Goal: Task Accomplishment & Management: Use online tool/utility

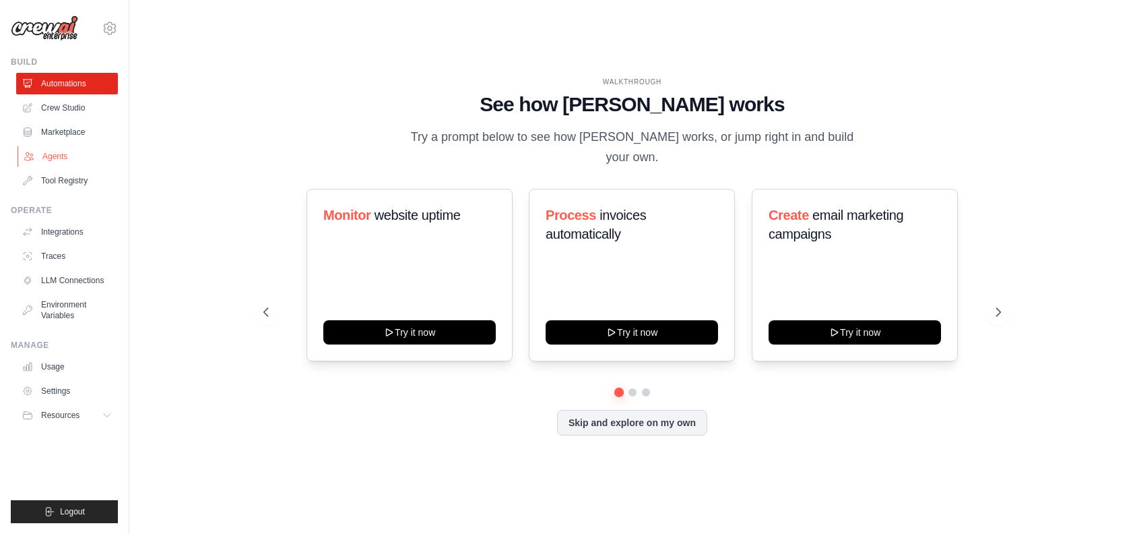
click at [55, 154] on link "Agents" at bounding box center [69, 157] width 102 height 22
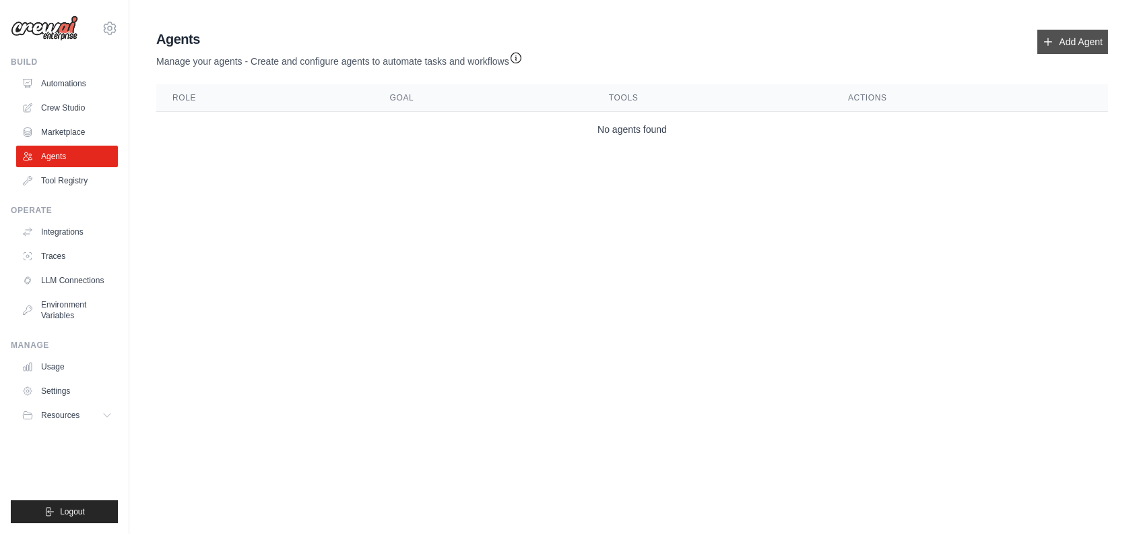
click at [1074, 40] on link "Add Agent" at bounding box center [1072, 42] width 71 height 24
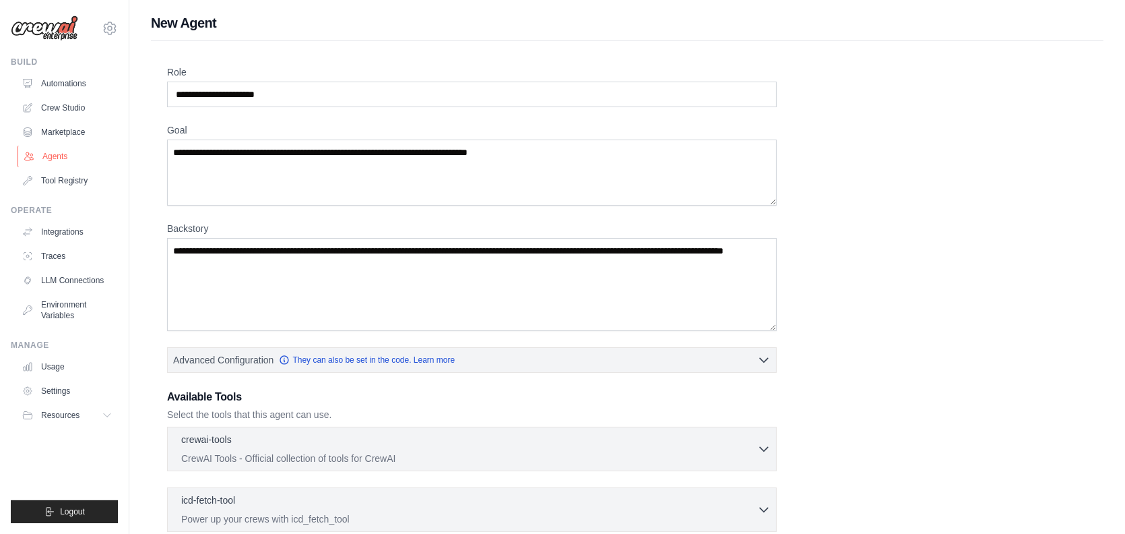
click at [48, 158] on link "Agents" at bounding box center [69, 157] width 102 height 22
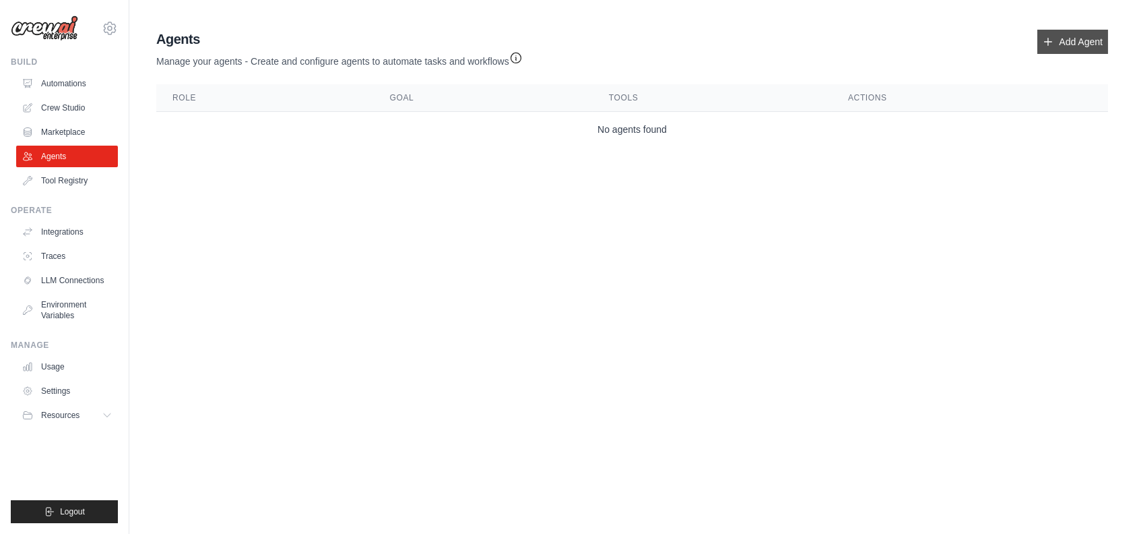
click at [1087, 38] on link "Add Agent" at bounding box center [1072, 42] width 71 height 24
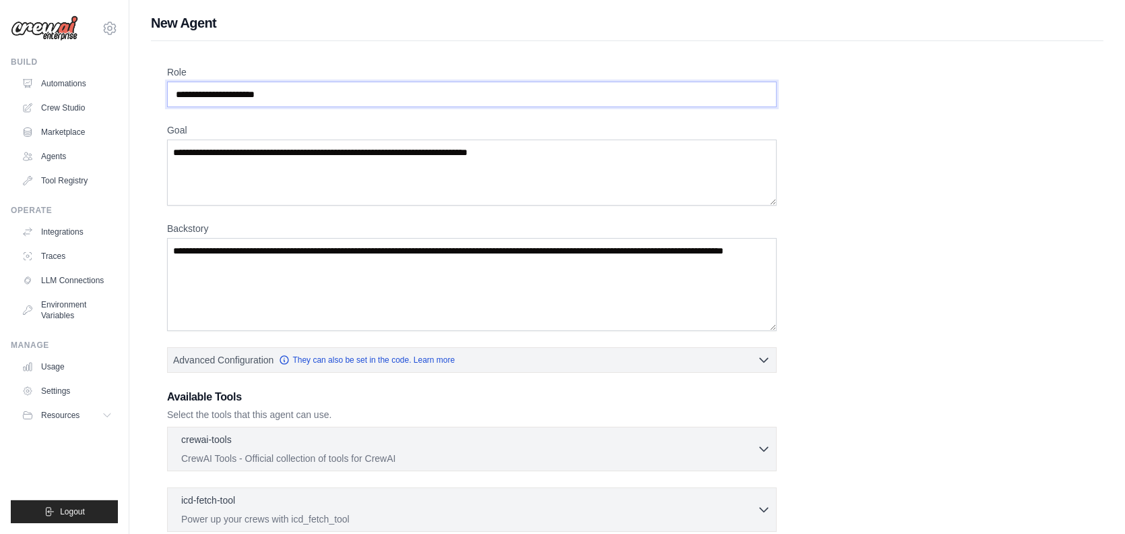
click at [307, 96] on input "Role" at bounding box center [472, 95] width 610 height 26
click at [284, 165] on textarea "Goal" at bounding box center [472, 172] width 610 height 66
click at [271, 282] on textarea "Backstory" at bounding box center [472, 284] width 610 height 93
click at [77, 84] on link "Automations" at bounding box center [69, 84] width 102 height 22
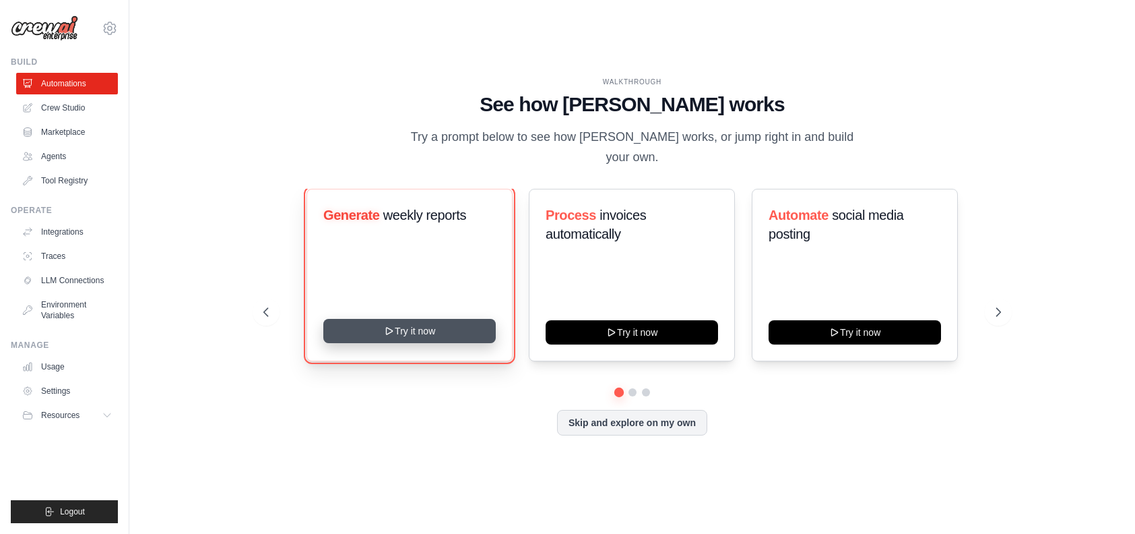
click at [418, 319] on button "Try it now" at bounding box center [409, 331] width 172 height 24
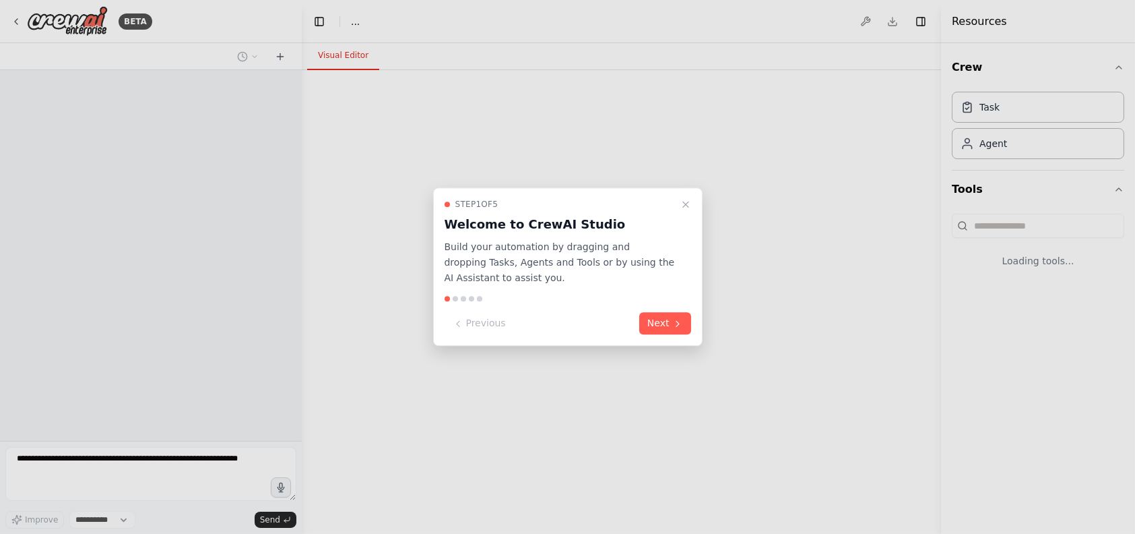
select select "****"
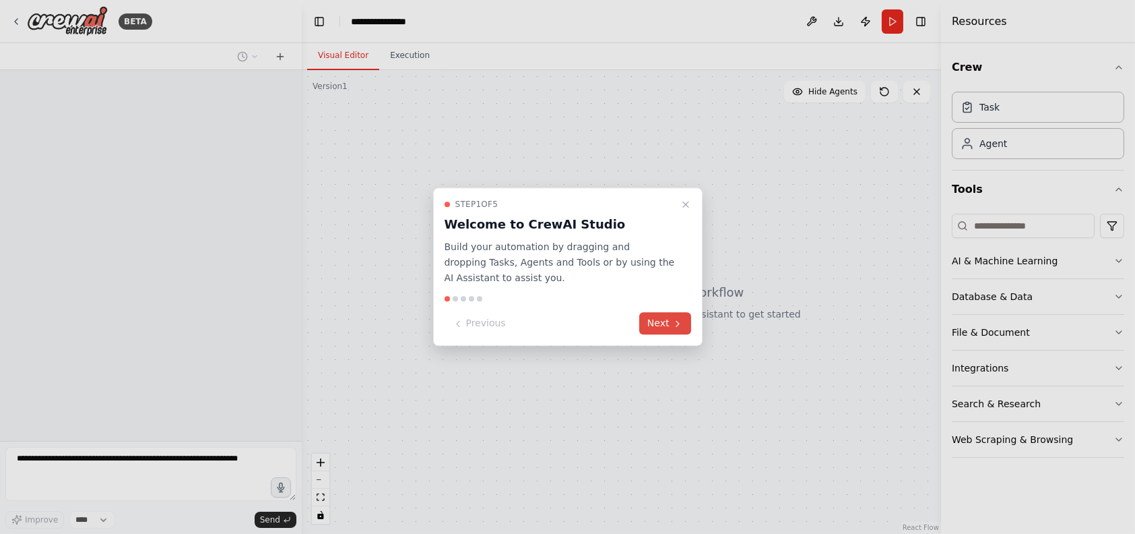
click at [668, 325] on button "Next" at bounding box center [665, 324] width 52 height 22
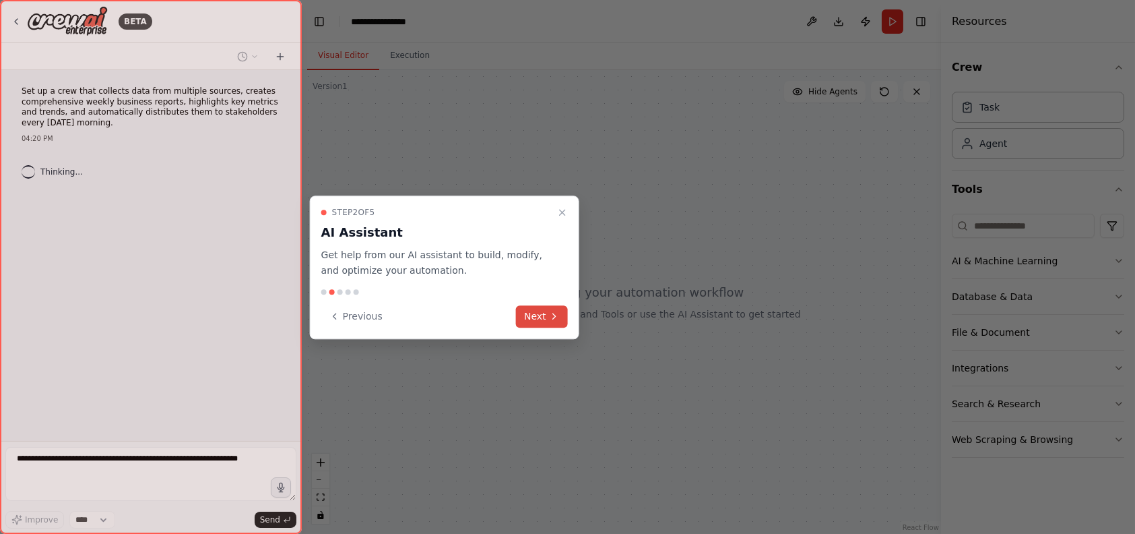
click at [537, 319] on button "Next" at bounding box center [542, 316] width 52 height 22
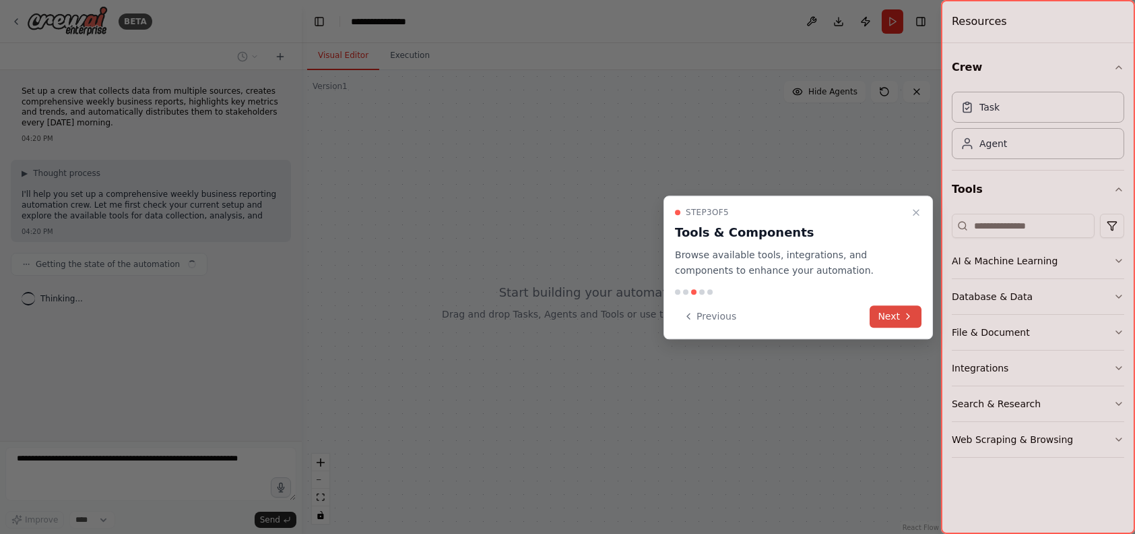
click at [899, 313] on button "Next" at bounding box center [896, 316] width 52 height 22
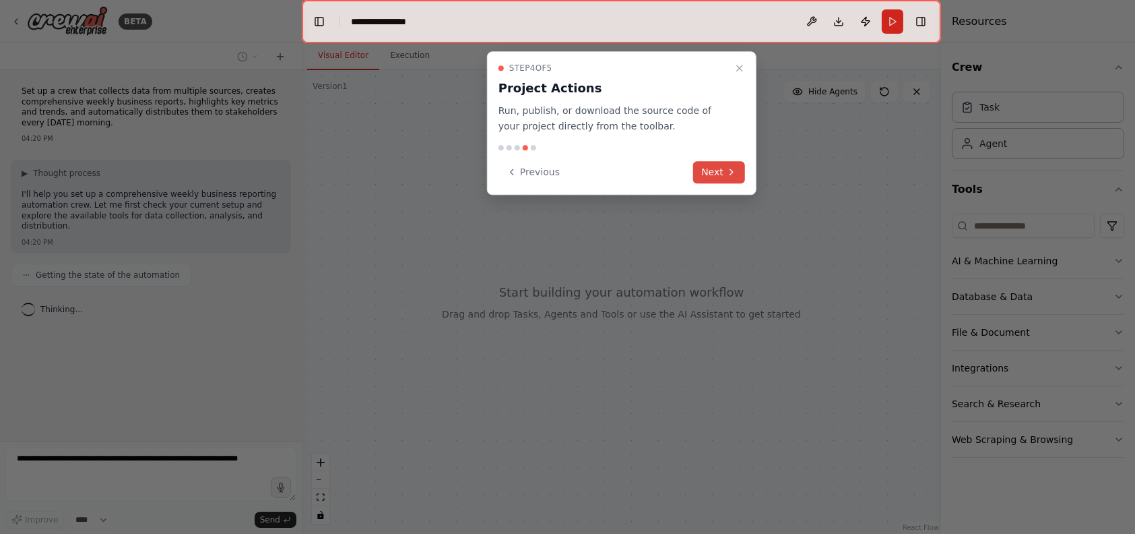
click at [701, 176] on button "Next" at bounding box center [719, 172] width 52 height 22
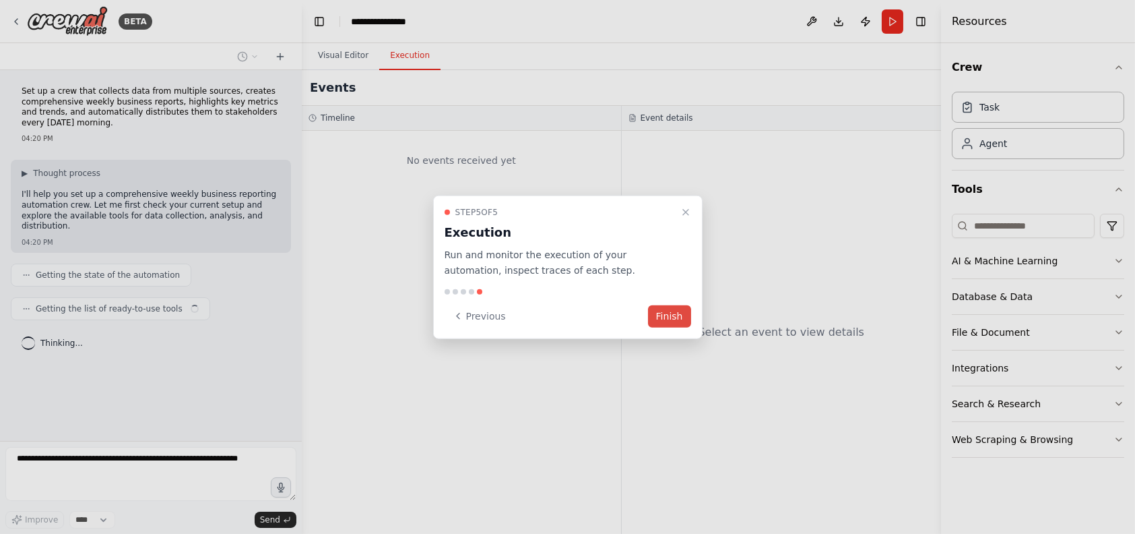
click at [678, 313] on button "Finish" at bounding box center [669, 316] width 43 height 22
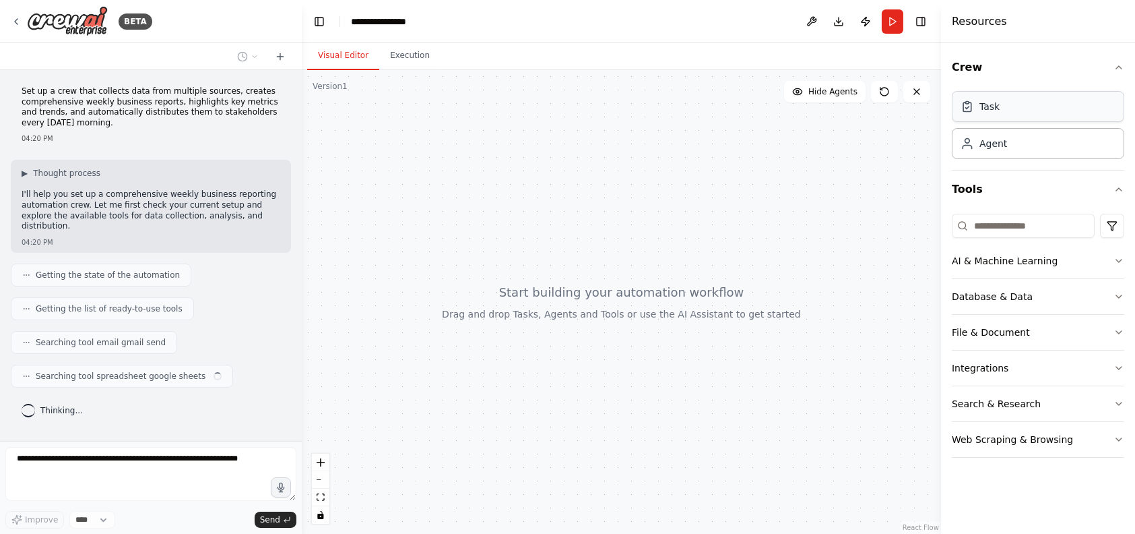
click at [1000, 111] on div "Task" at bounding box center [1038, 106] width 172 height 31
click at [999, 146] on div "Agent" at bounding box center [994, 142] width 28 height 13
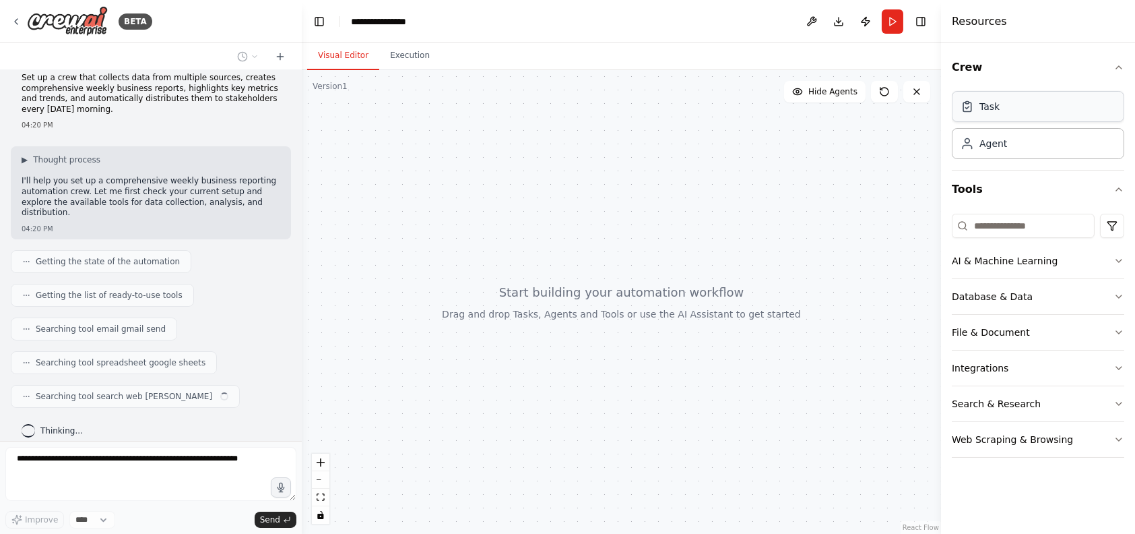
click at [994, 109] on div "Task" at bounding box center [990, 106] width 20 height 13
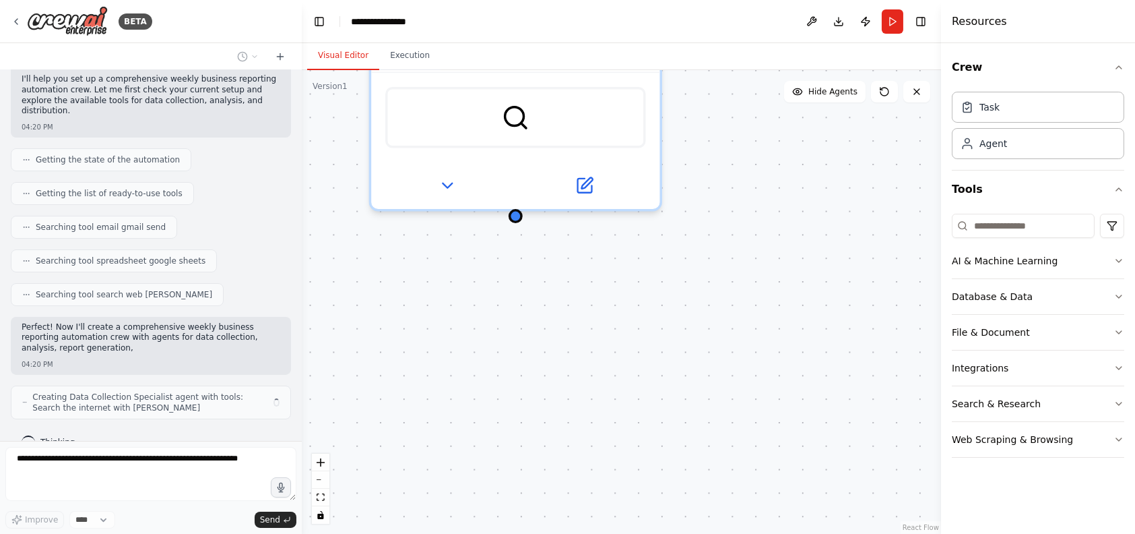
scroll to position [126, 0]
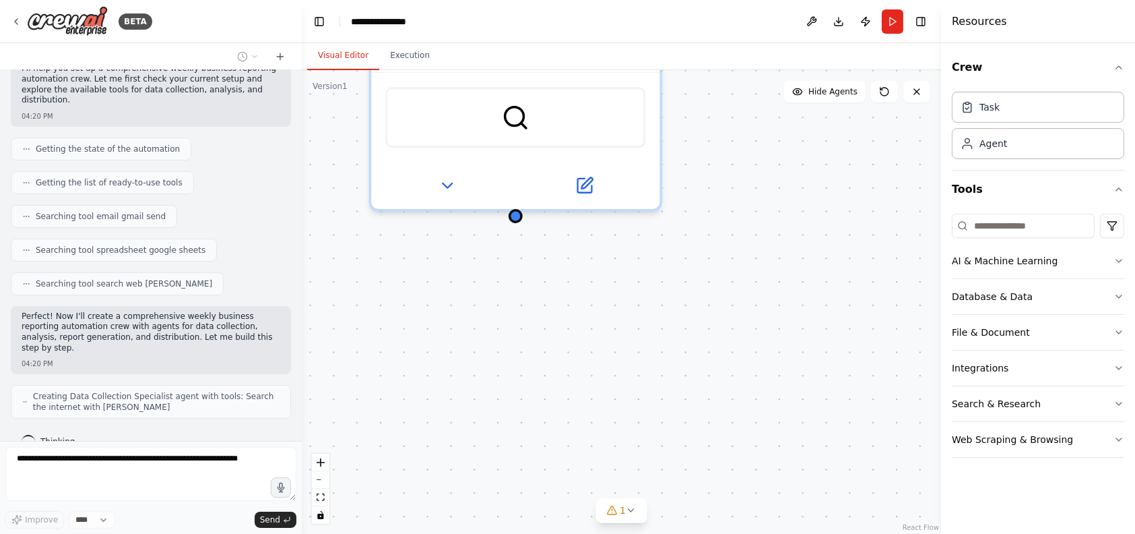
click at [722, 342] on div "Data Collection Specialist Collect comprehensive business data from multiple so…" at bounding box center [621, 301] width 639 height 463
drag, startPoint x: 814, startPoint y: 135, endPoint x: 823, endPoint y: 135, distance: 8.1
click at [815, 135] on div "Data Collection Specialist Collect comprehensive business data from multiple so…" at bounding box center [621, 301] width 639 height 463
click at [920, 91] on icon at bounding box center [916, 91] width 11 height 11
click at [889, 15] on button "Run" at bounding box center [893, 21] width 22 height 24
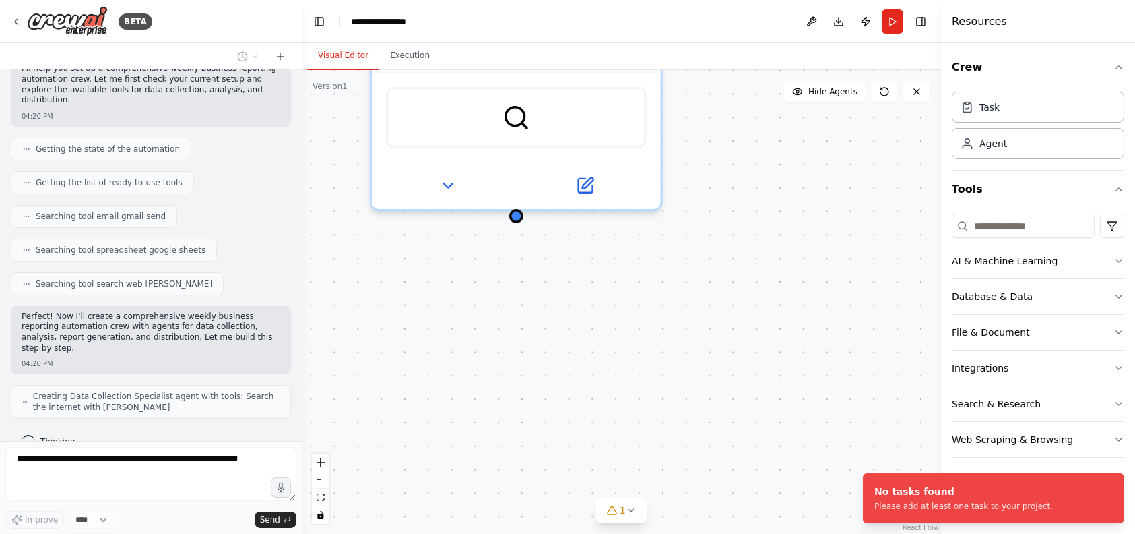
click at [889, 24] on button "Run" at bounding box center [893, 21] width 22 height 24
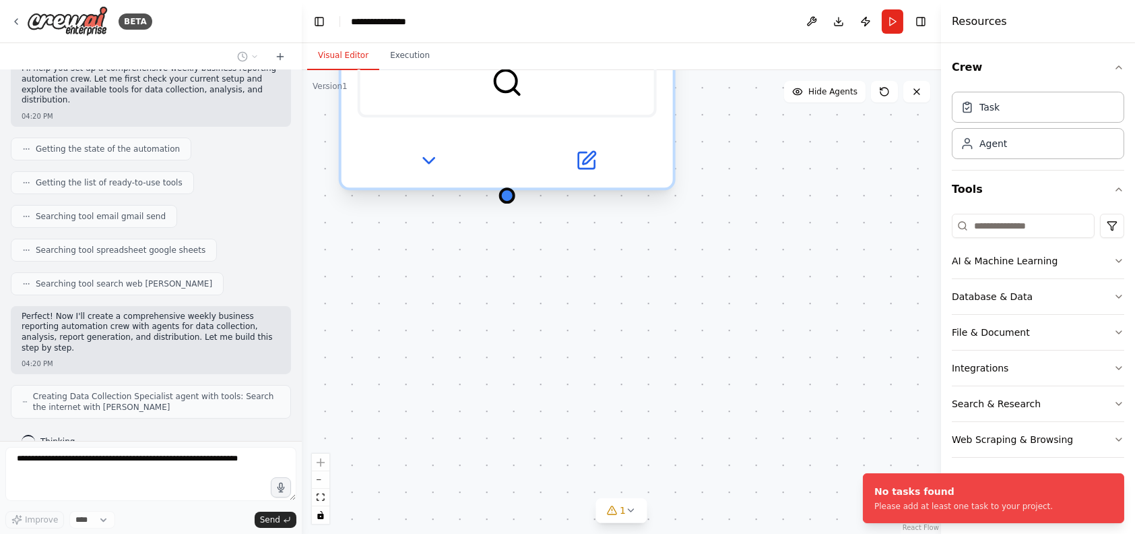
scroll to position [159, 0]
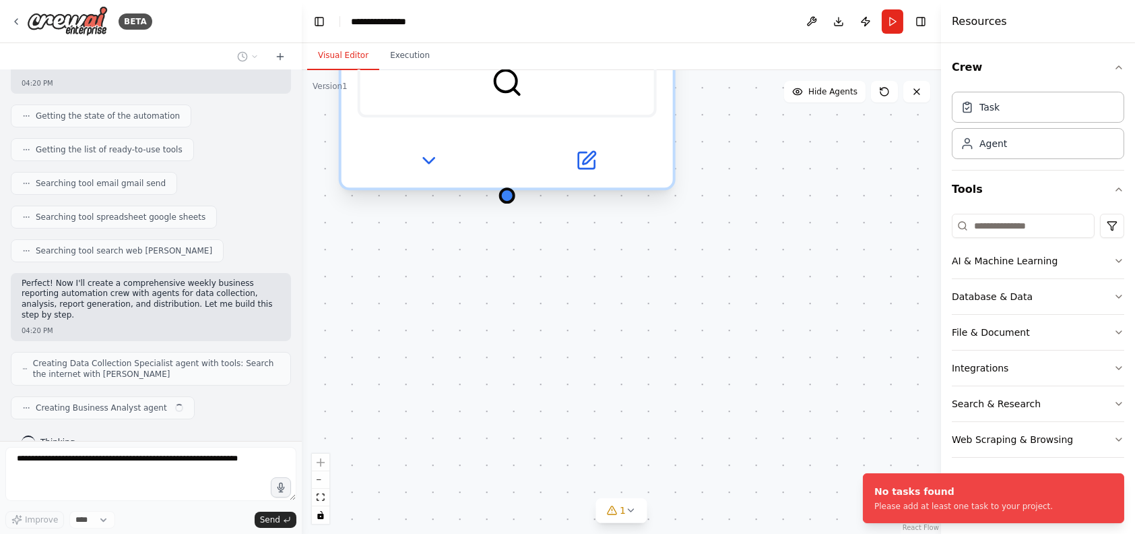
click at [402, 178] on div at bounding box center [507, 160] width 331 height 54
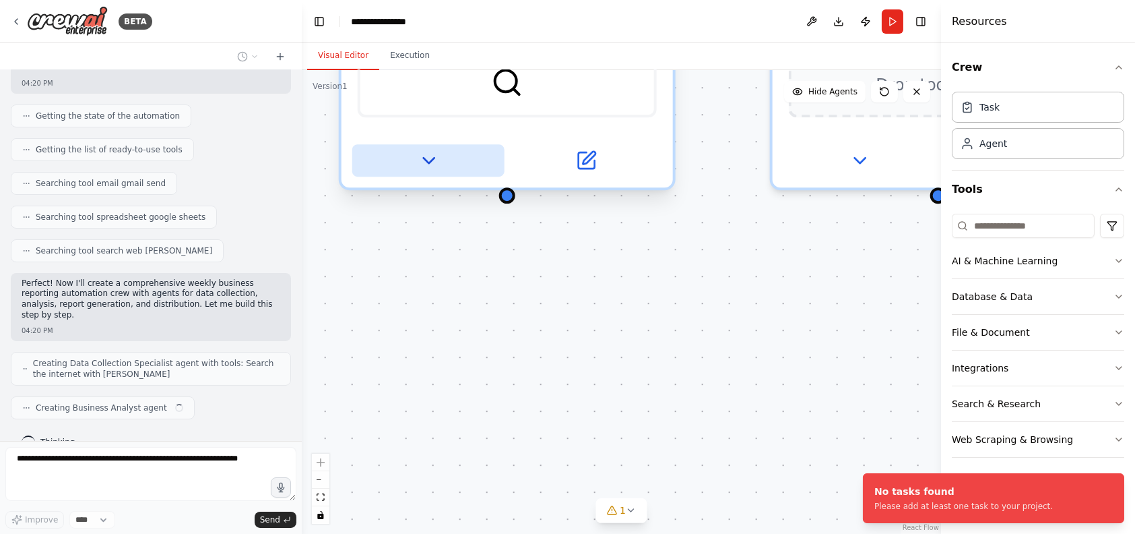
click at [429, 162] on icon at bounding box center [429, 161] width 22 height 22
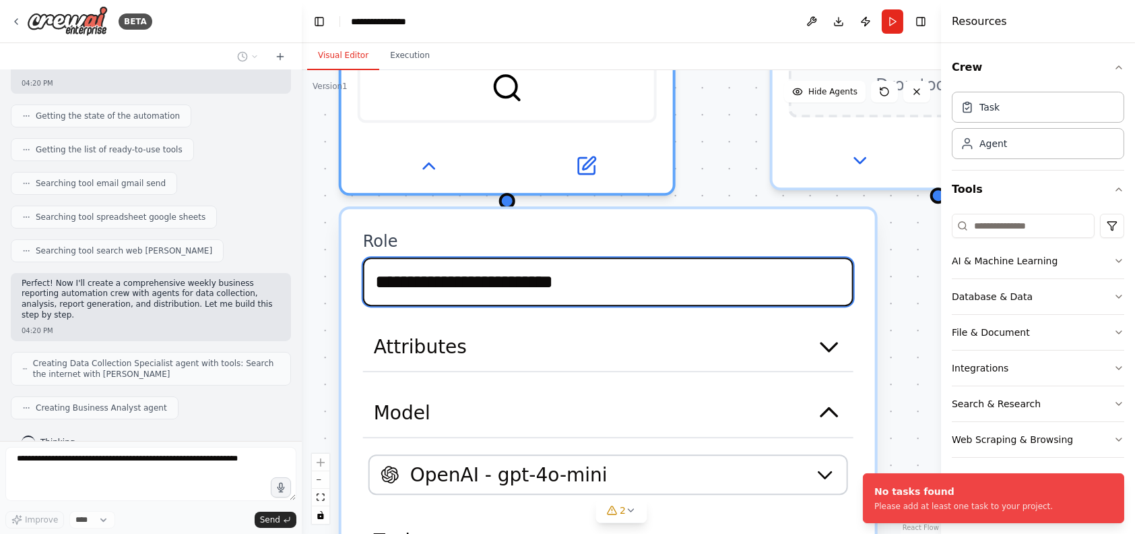
click at [594, 290] on input "**********" at bounding box center [608, 281] width 490 height 49
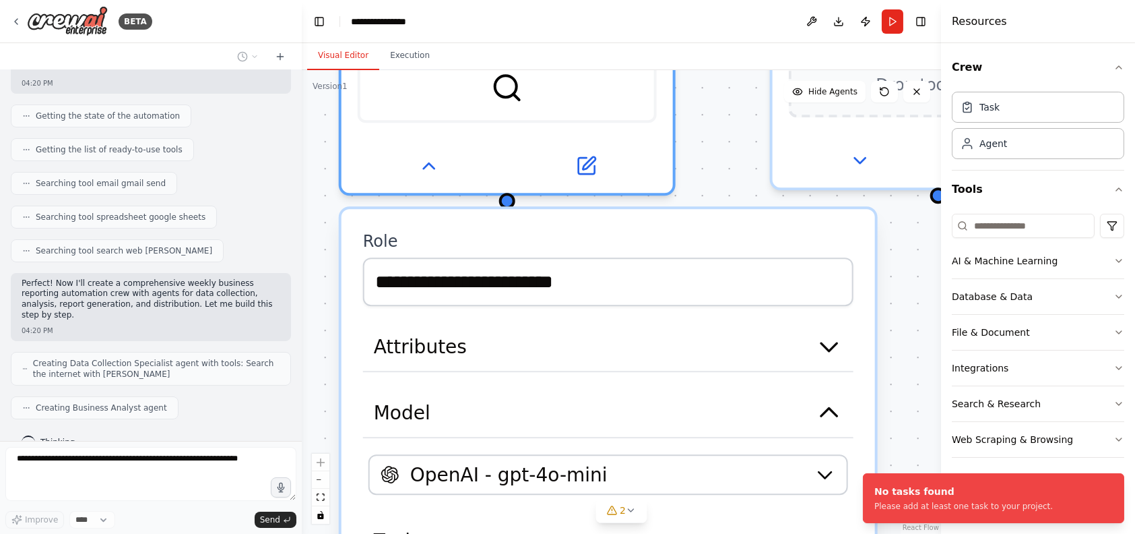
click at [919, 351] on div "**********" at bounding box center [621, 301] width 639 height 463
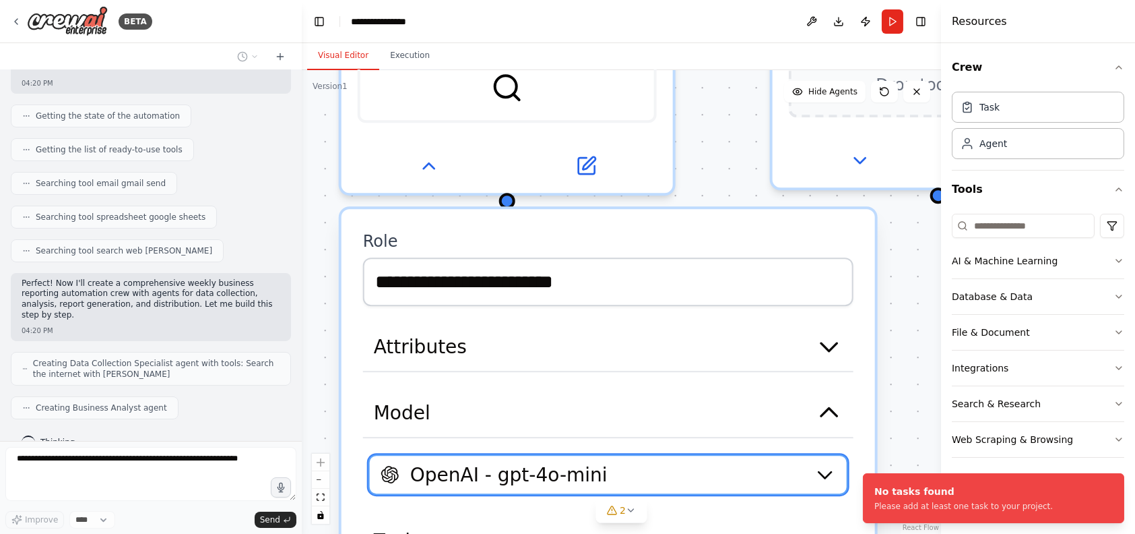
click at [825, 472] on icon "button" at bounding box center [825, 475] width 13 height 6
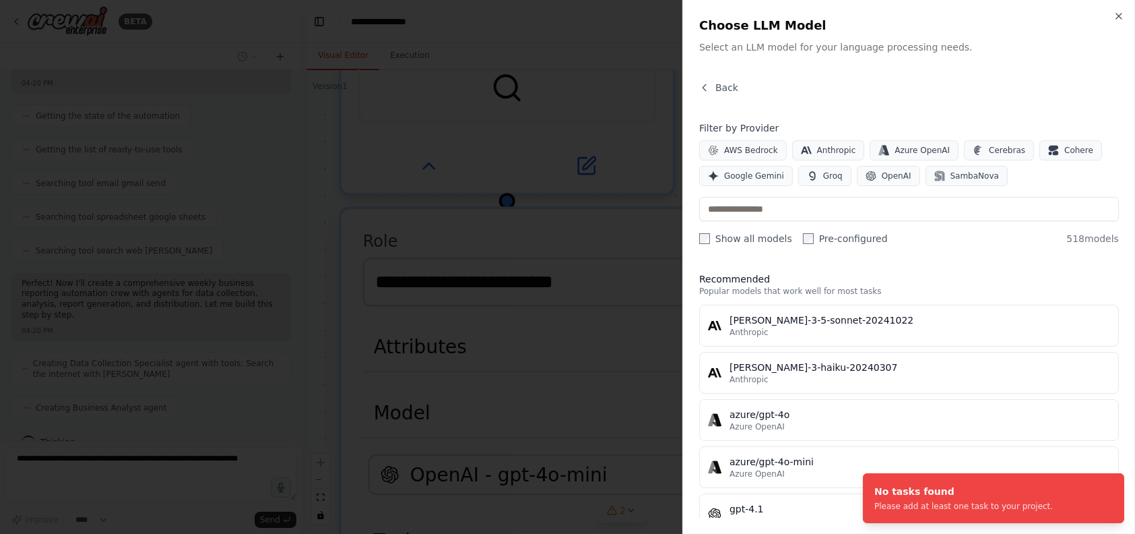
scroll to position [193, 0]
click at [478, 223] on div at bounding box center [567, 267] width 1135 height 534
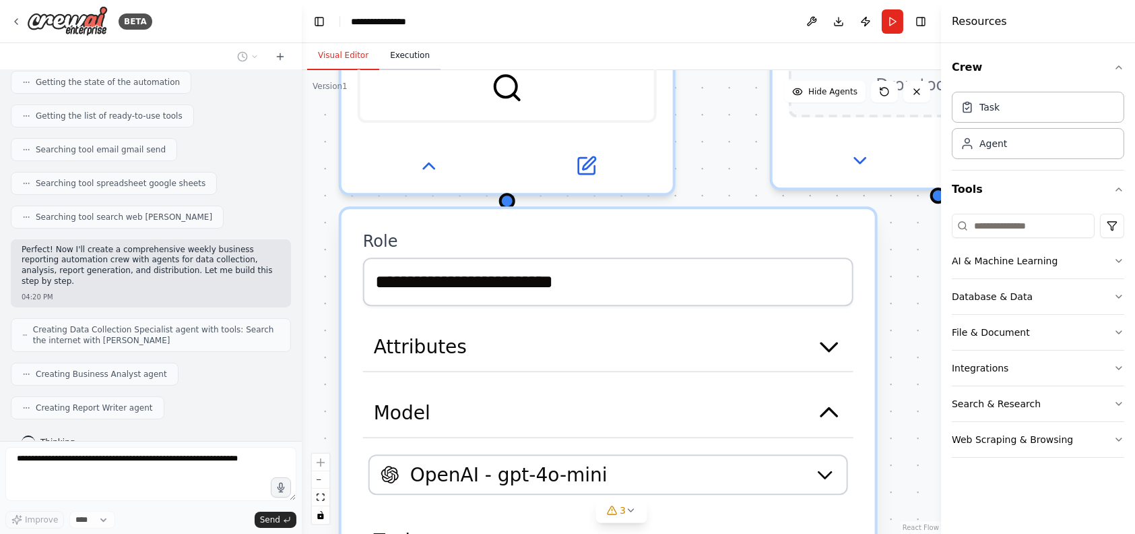
click at [398, 60] on button "Execution" at bounding box center [409, 56] width 61 height 28
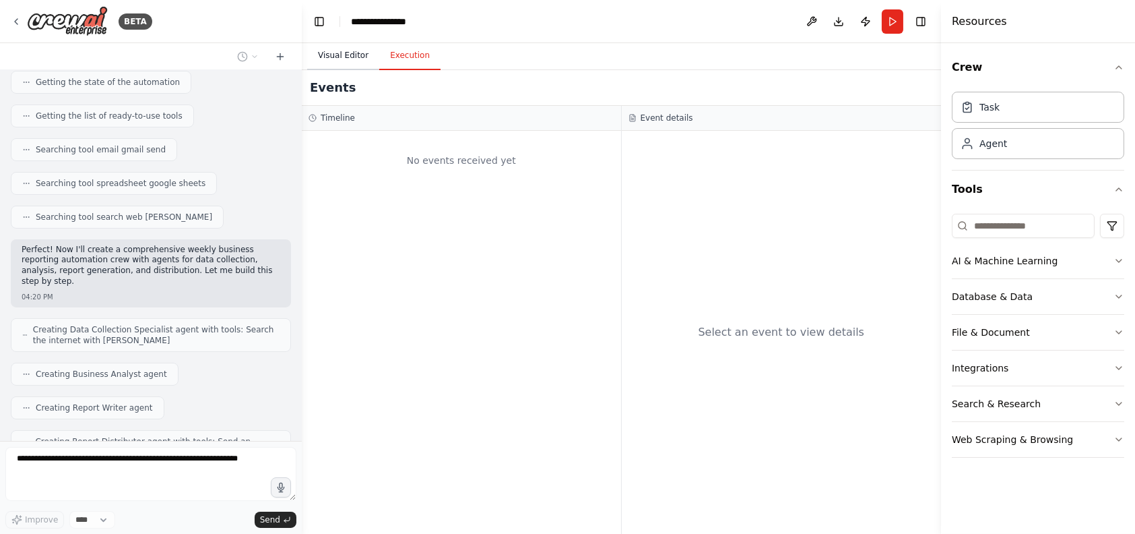
scroll to position [226, 0]
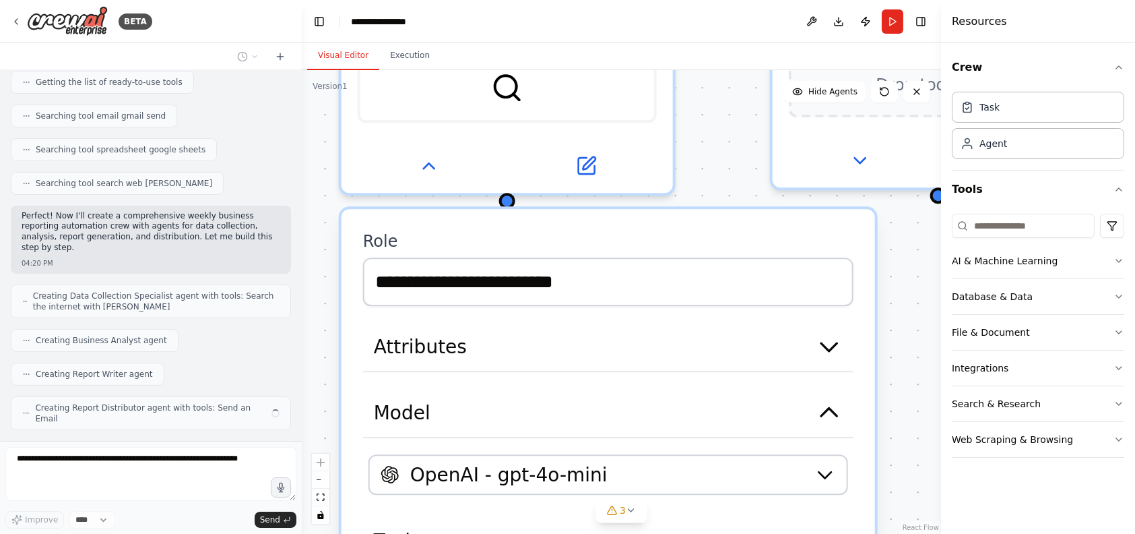
click at [331, 52] on button "Visual Editor" at bounding box center [343, 56] width 72 height 28
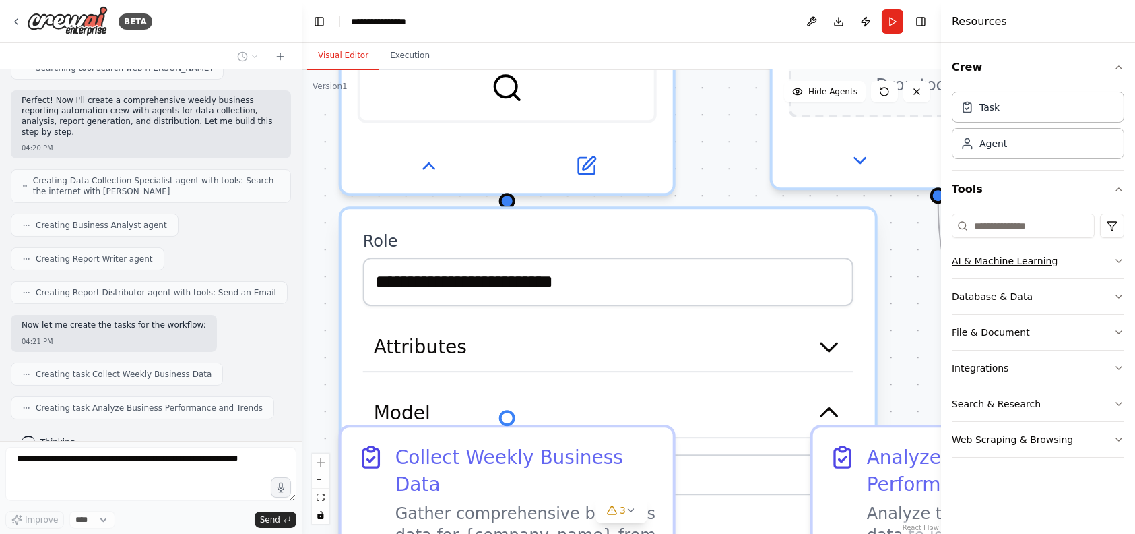
scroll to position [375, 0]
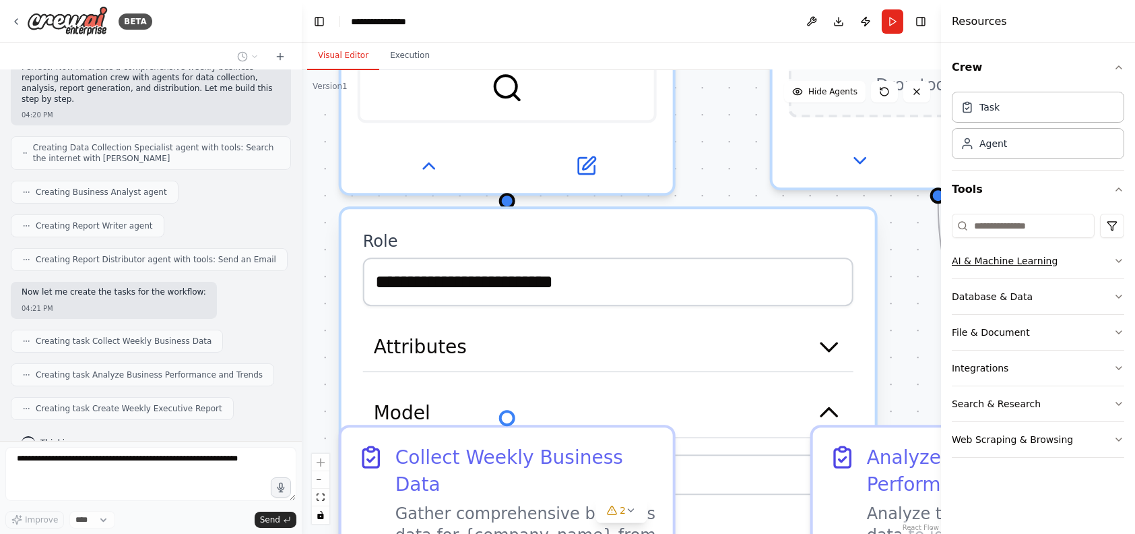
click at [995, 271] on button "AI & Machine Learning" at bounding box center [1038, 260] width 172 height 35
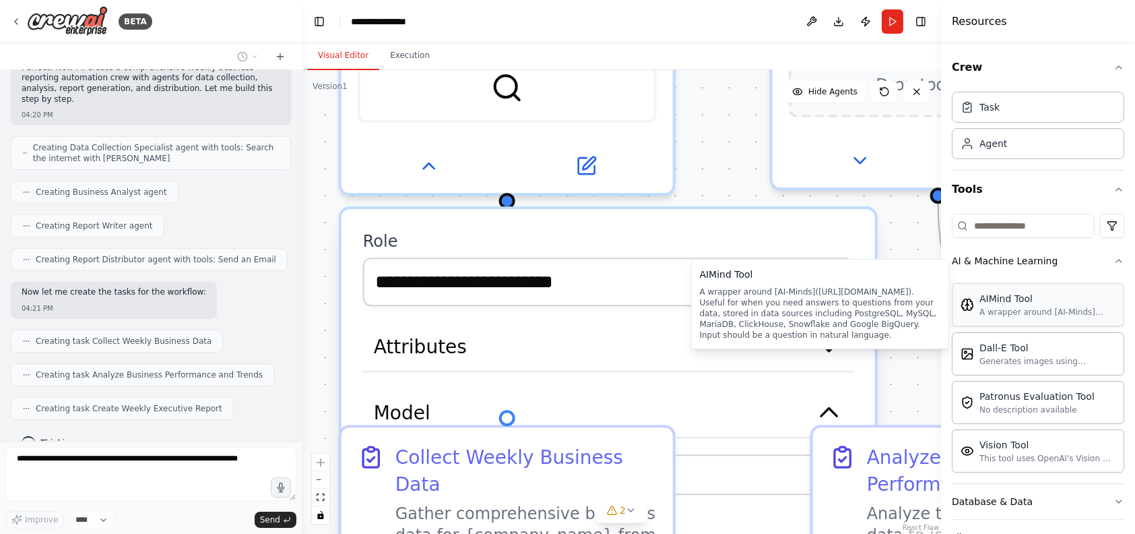
click at [1008, 310] on div "A wrapper around [AI-Minds]([URL][DOMAIN_NAME]). Useful for when you need answe…" at bounding box center [1048, 312] width 136 height 11
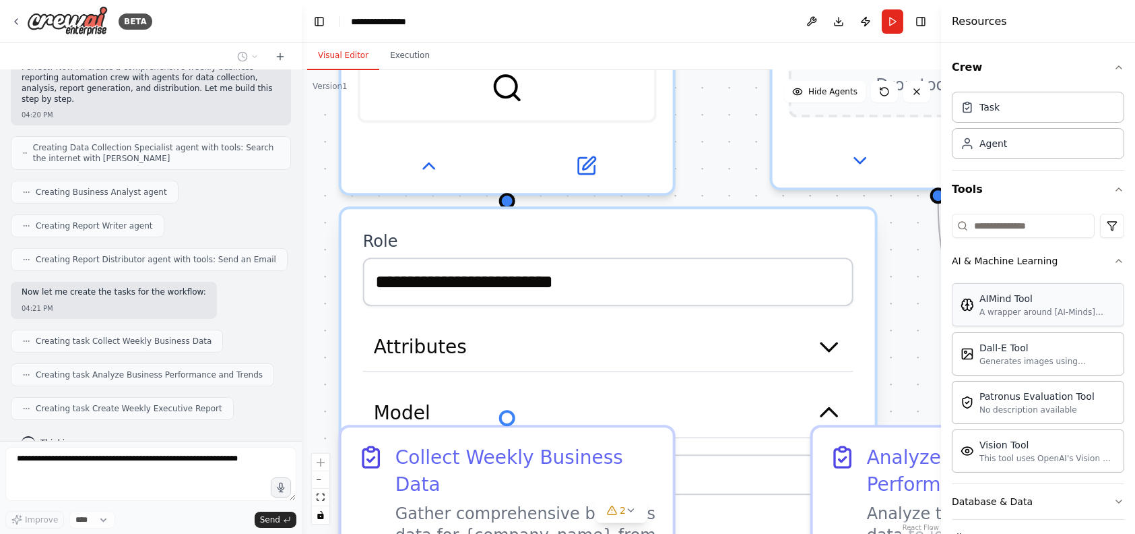
click at [1008, 310] on div "A wrapper around [AI-Minds]([URL][DOMAIN_NAME]). Useful for when you need answe…" at bounding box center [1048, 312] width 136 height 11
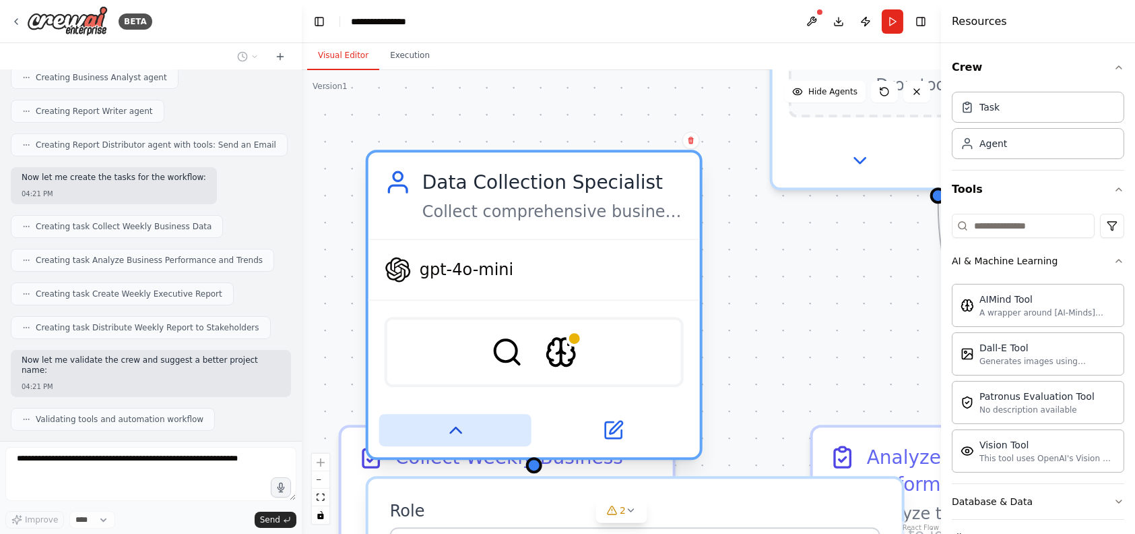
scroll to position [534, 0]
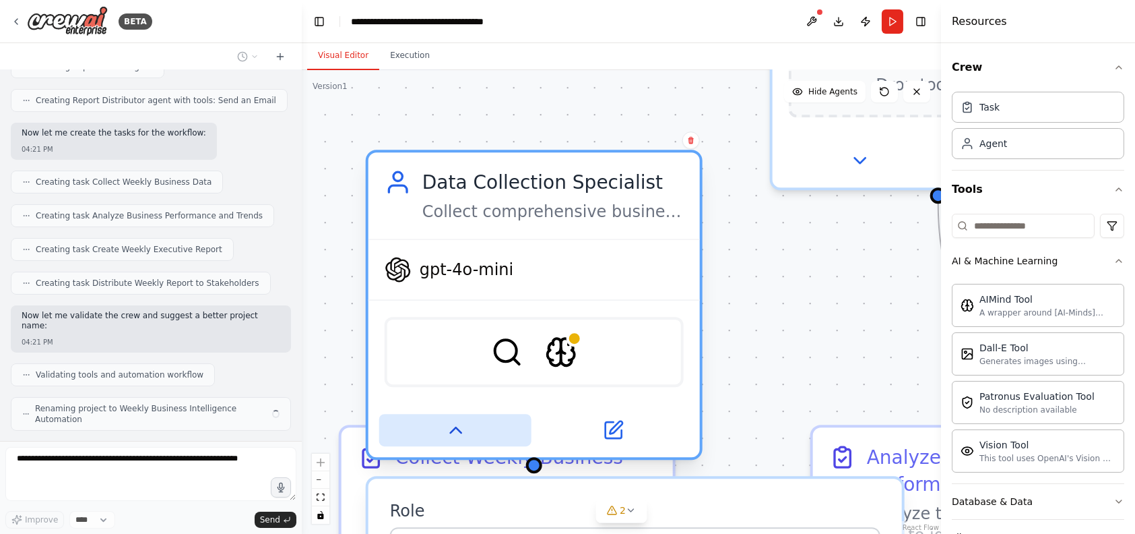
drag, startPoint x: 428, startPoint y: 162, endPoint x: 451, endPoint y: 444, distance: 282.5
click at [451, 444] on div "**********" at bounding box center [843, 214] width 1279 height 927
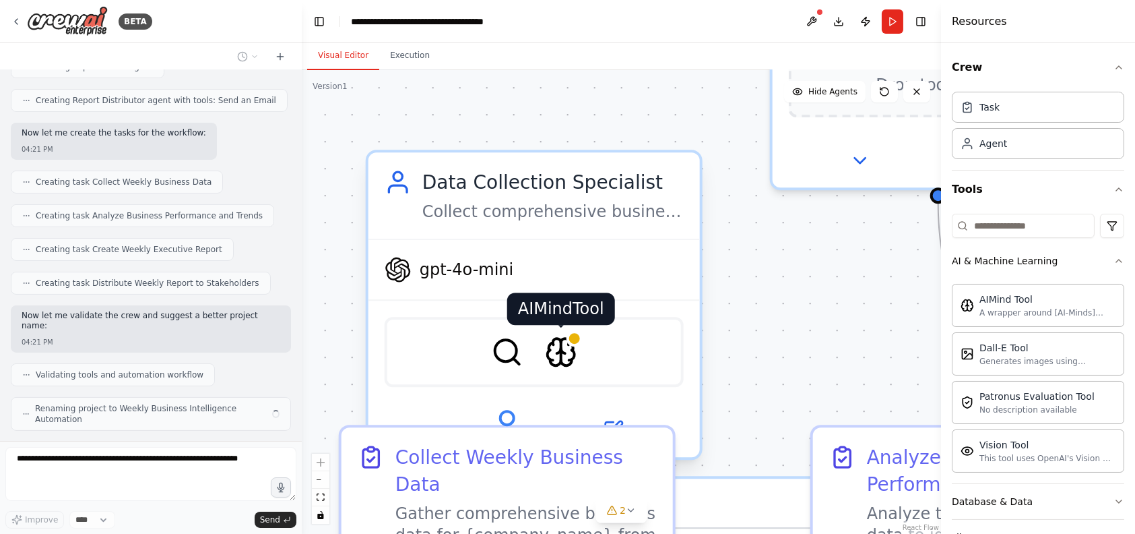
scroll to position [523, 0]
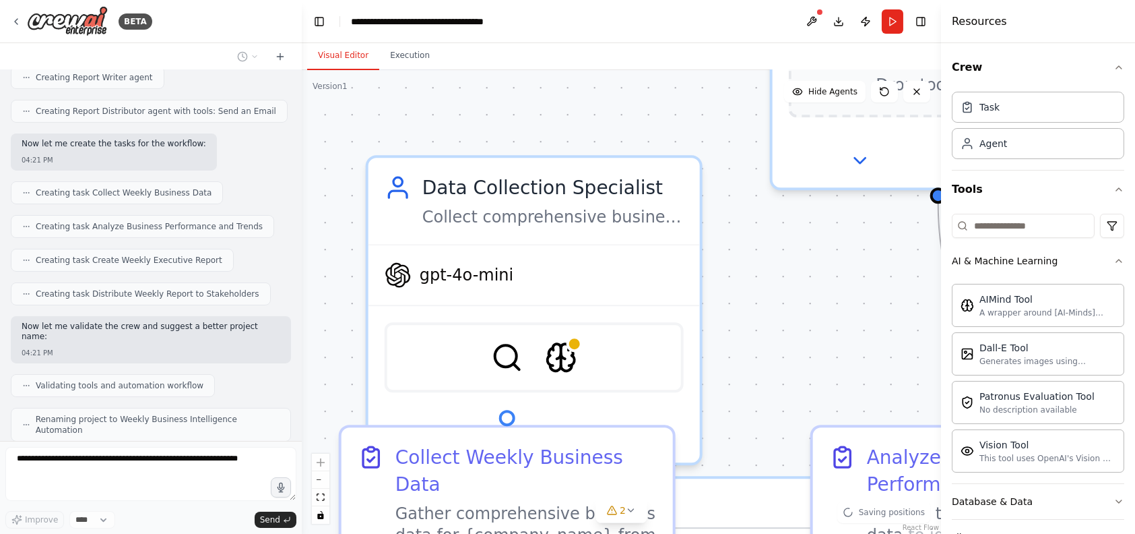
click at [775, 335] on div ".deletable-edge-delete-btn { width: 20px; height: 20px; border: 0px solid #ffff…" at bounding box center [621, 301] width 639 height 463
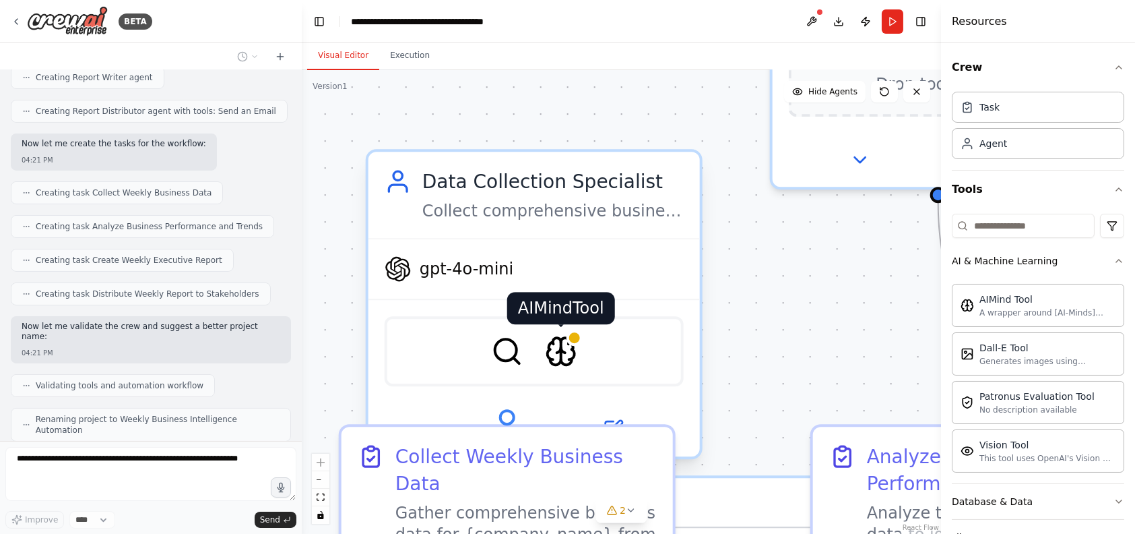
click at [560, 346] on img at bounding box center [561, 351] width 32 height 32
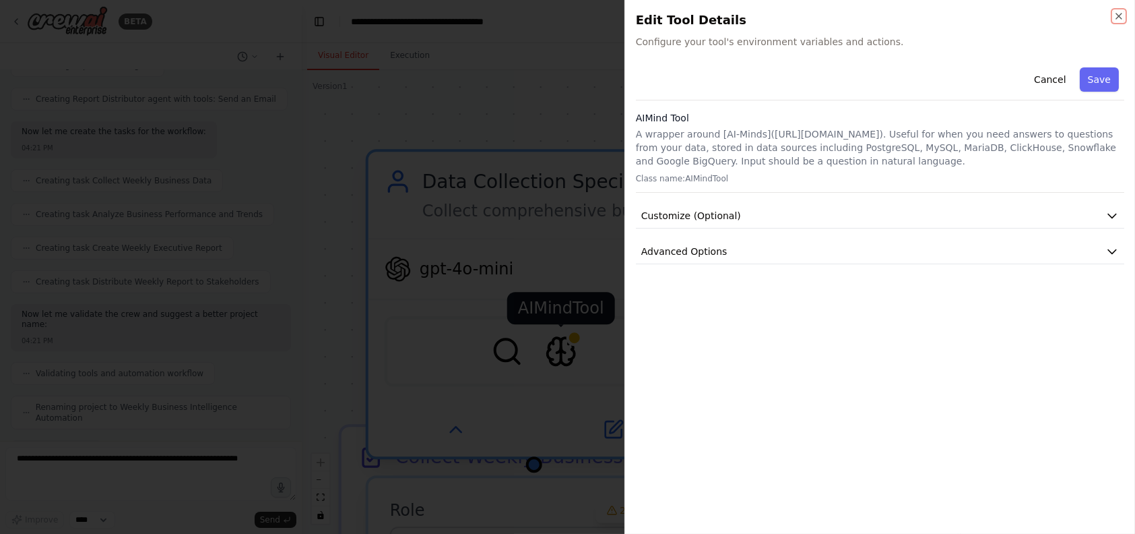
scroll to position [614, 0]
click at [1114, 16] on icon "button" at bounding box center [1119, 16] width 11 height 11
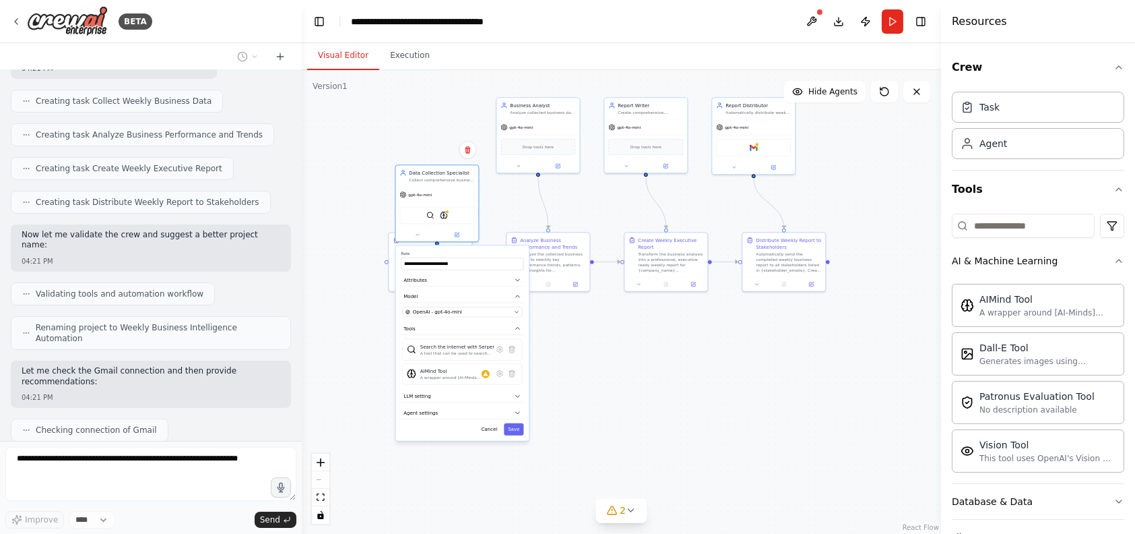
drag, startPoint x: 544, startPoint y: 392, endPoint x: 524, endPoint y: 206, distance: 187.0
click at [524, 206] on div ".deletable-edge-delete-btn { width: 20px; height: 20px; border: 0px solid #ffff…" at bounding box center [621, 301] width 639 height 463
click at [635, 511] on icon at bounding box center [631, 510] width 11 height 11
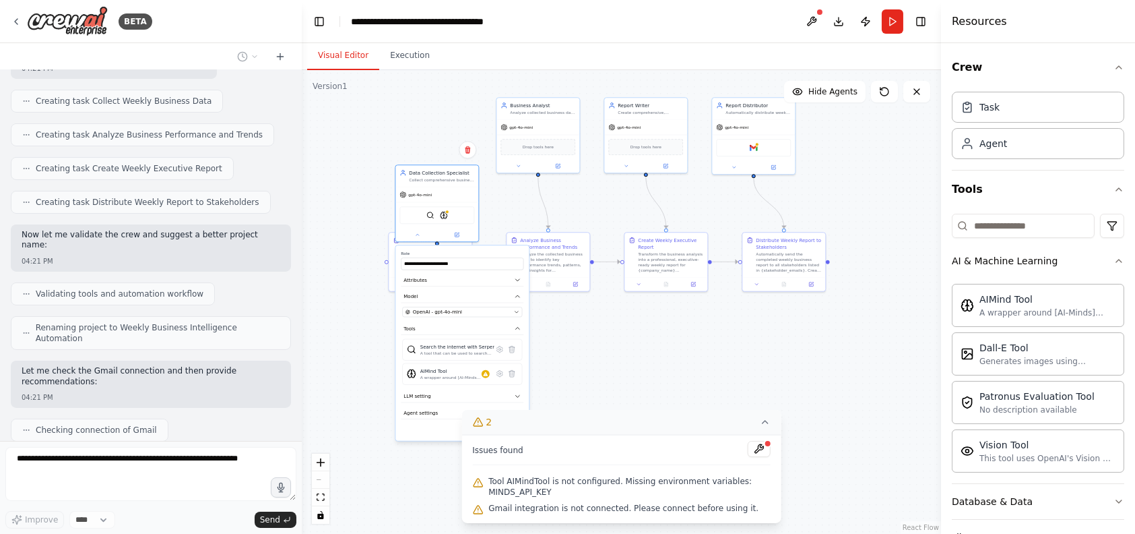
click at [628, 397] on div ".deletable-edge-delete-btn { width: 20px; height: 20px; border: 0px solid #ffff…" at bounding box center [621, 301] width 639 height 463
click at [412, 459] on div ".deletable-edge-delete-btn { width: 20px; height: 20px; border: 0px solid #ffff…" at bounding box center [621, 301] width 639 height 463
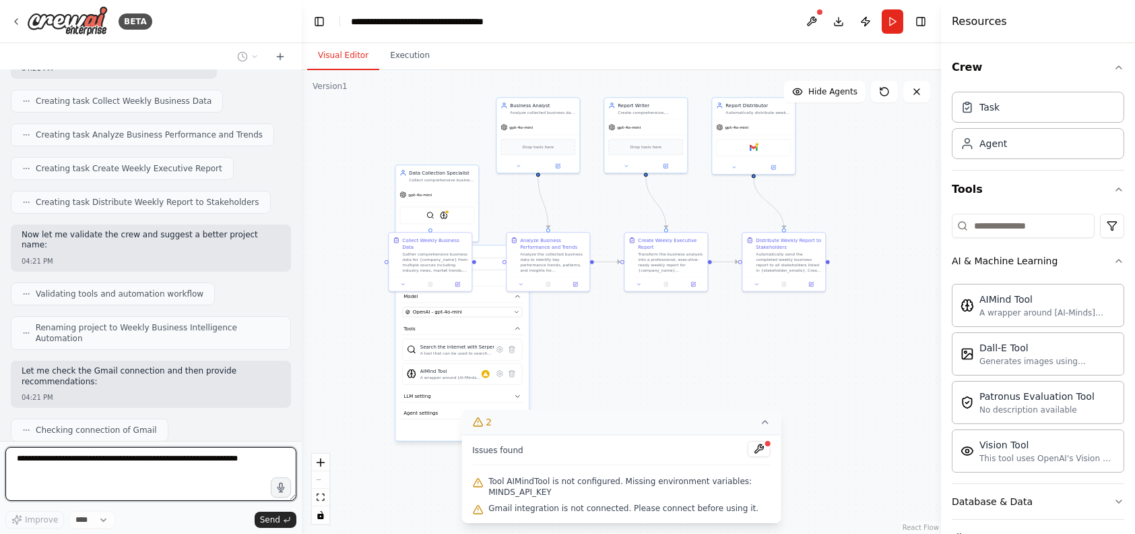
click at [765, 420] on icon at bounding box center [765, 421] width 11 height 11
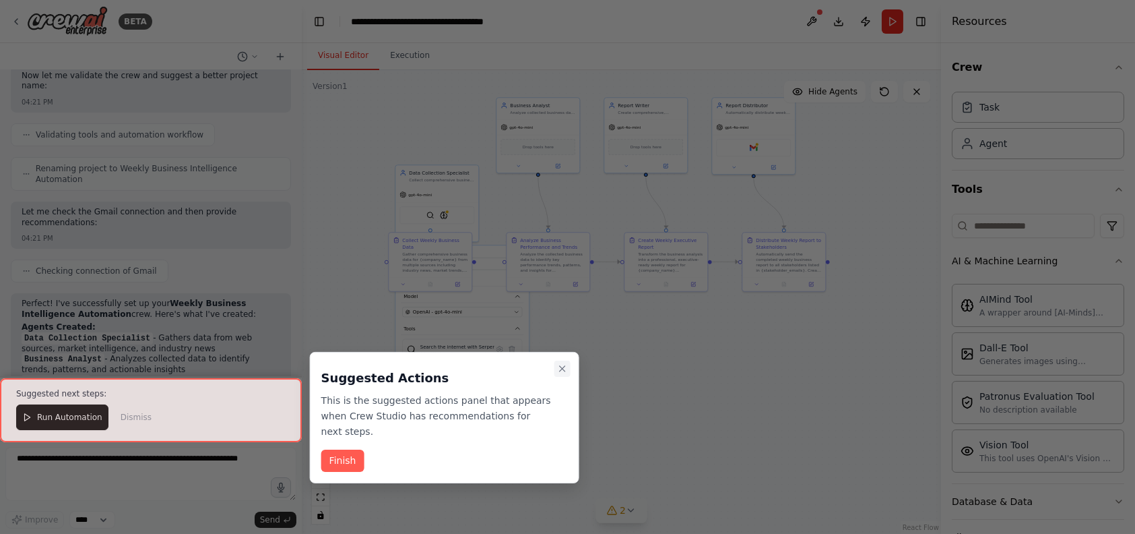
click at [567, 371] on button "Close walkthrough" at bounding box center [562, 368] width 16 height 16
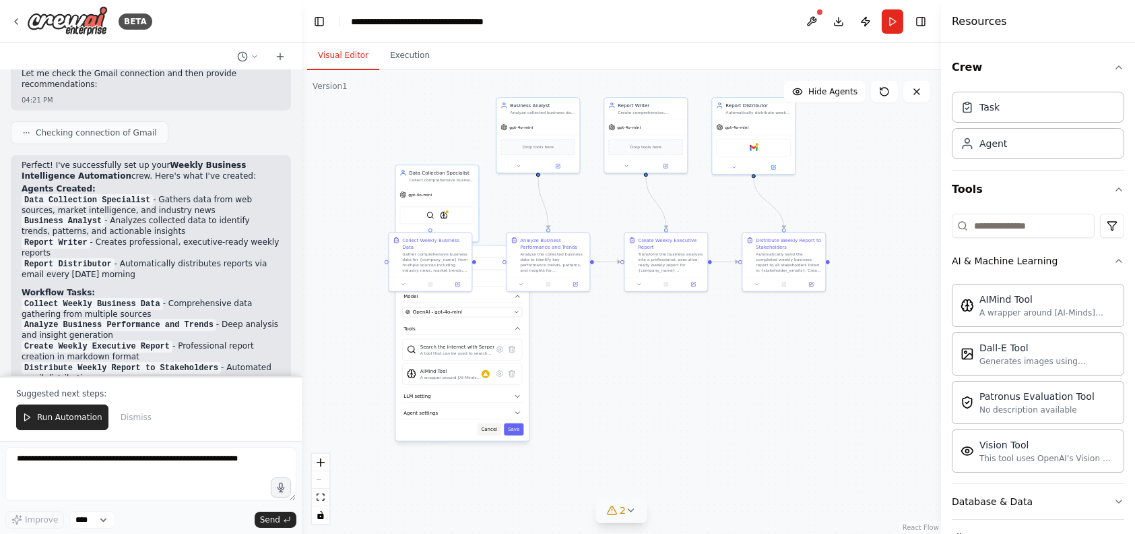
click at [494, 428] on button "Cancel" at bounding box center [489, 429] width 24 height 12
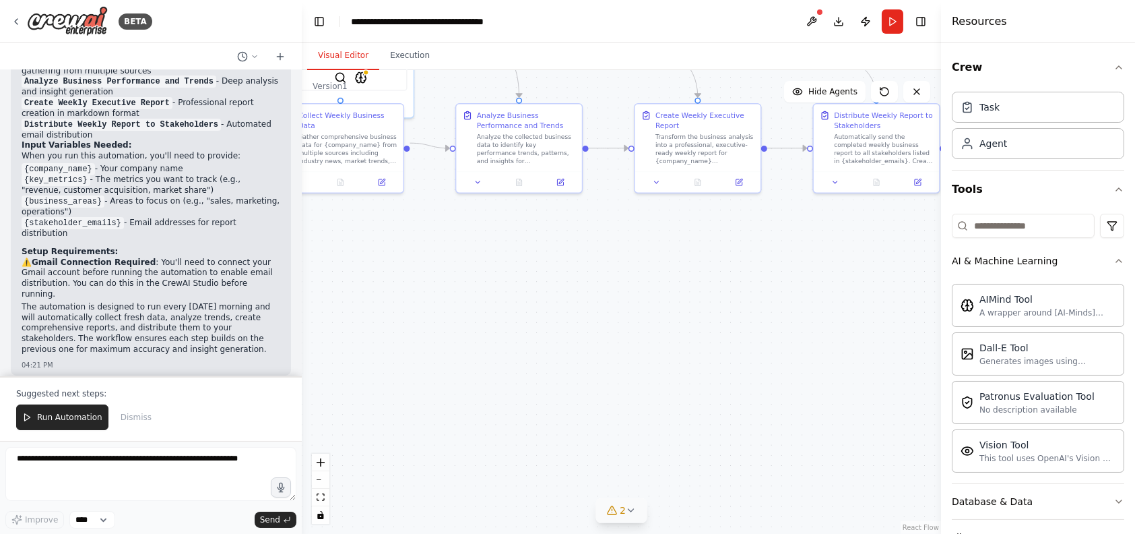
scroll to position [1165, 0]
